Goal: Find specific page/section: Find specific page/section

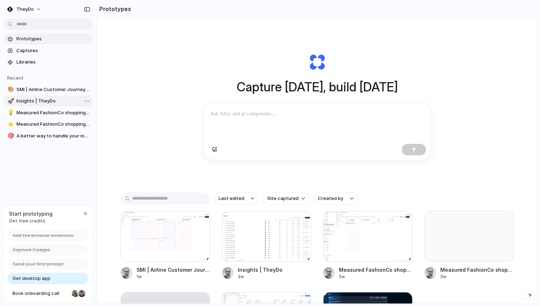
click at [37, 101] on span "Insights | TheyDo" at bounding box center [53, 101] width 74 height 7
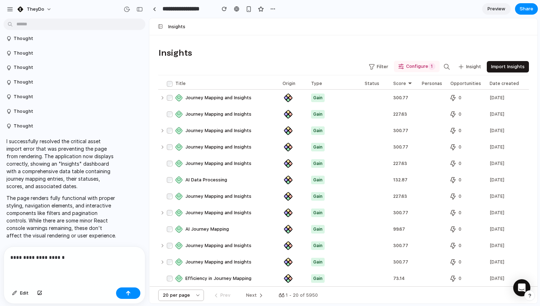
click at [42, 258] on p "**********" at bounding box center [74, 257] width 128 height 9
click at [91, 254] on p "**********" at bounding box center [74, 257] width 128 height 9
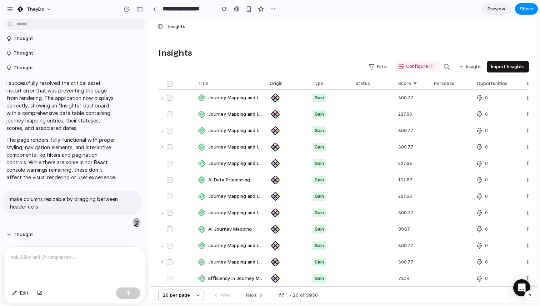
scroll to position [292, 0]
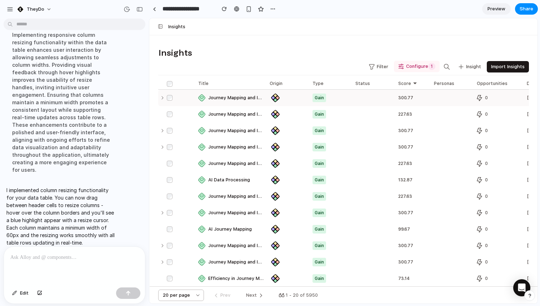
drag, startPoint x: 302, startPoint y: 85, endPoint x: 335, endPoint y: 91, distance: 34.2
click at [334, 91] on div "Title Origin Type Status Score Personas Opportunities Date created Date updated…" at bounding box center [343, 249] width 371 height 337
click at [60, 210] on p "I implemented column resizing functionality for your data table. You can now dr…" at bounding box center [61, 216] width 110 height 60
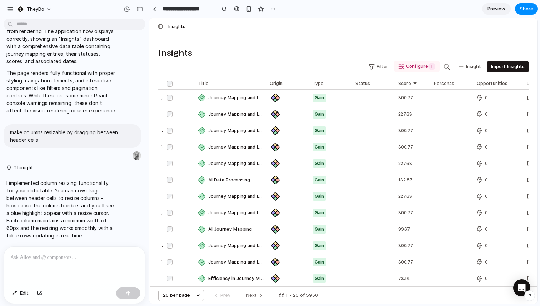
click at [283, 84] on div "Origin" at bounding box center [279, 84] width 19 height 6
click at [319, 82] on div "Type" at bounding box center [321, 84] width 17 height 6
click at [367, 85] on div "Status" at bounding box center [365, 84] width 20 height 6
drag, startPoint x: 371, startPoint y: 84, endPoint x: 384, endPoint y: 84, distance: 12.5
click at [383, 84] on div "Status" at bounding box center [376, 84] width 43 height 6
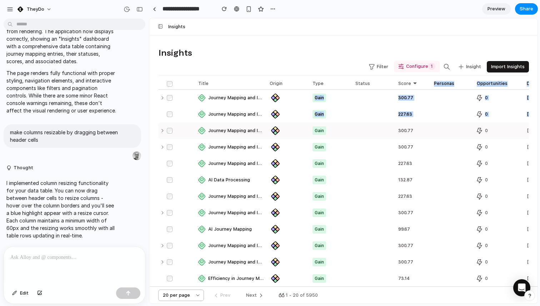
drag, startPoint x: 419, startPoint y: 87, endPoint x: 325, endPoint y: 135, distance: 105.4
click at [325, 135] on div "Title Origin Type Status Score Personas Opportunities Date created Date updated…" at bounding box center [343, 249] width 371 height 337
